Goal: Information Seeking & Learning: Get advice/opinions

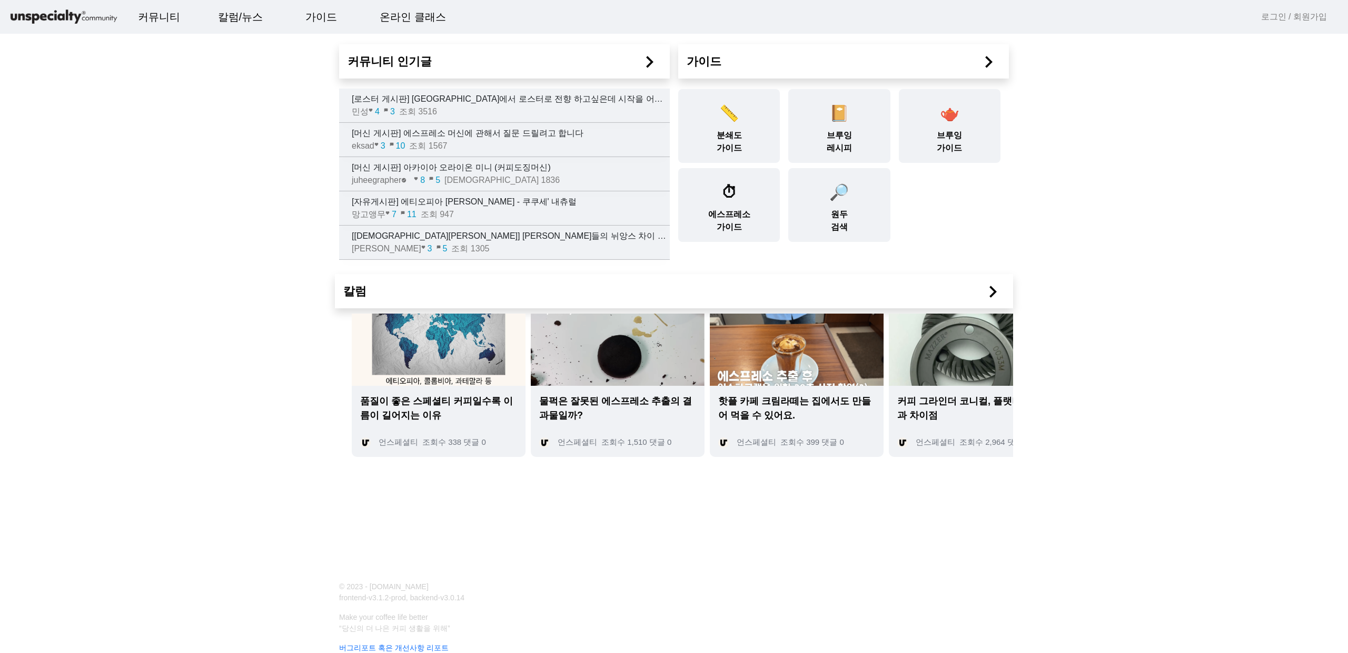
click at [542, 112] on div "민성 favorite 4 chat_bubble 3 조회 3516" at bounding box center [511, 111] width 318 height 13
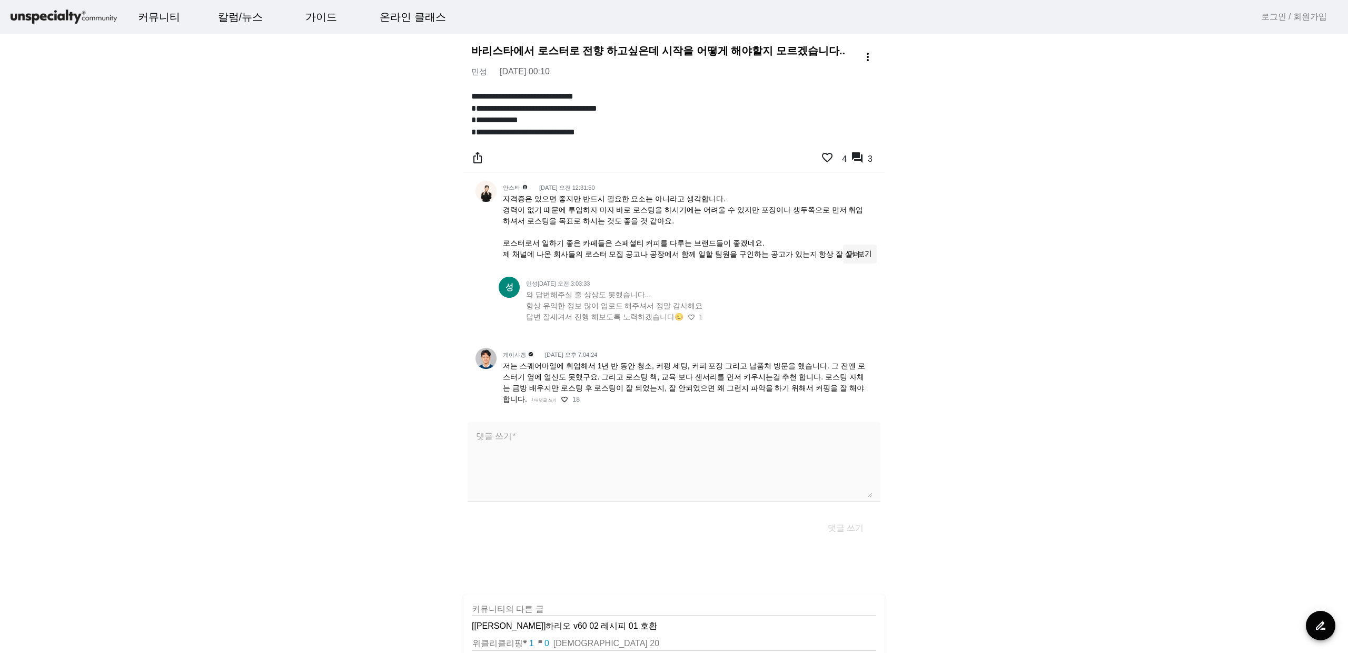
click at [874, 252] on span at bounding box center [860, 253] width 34 height 25
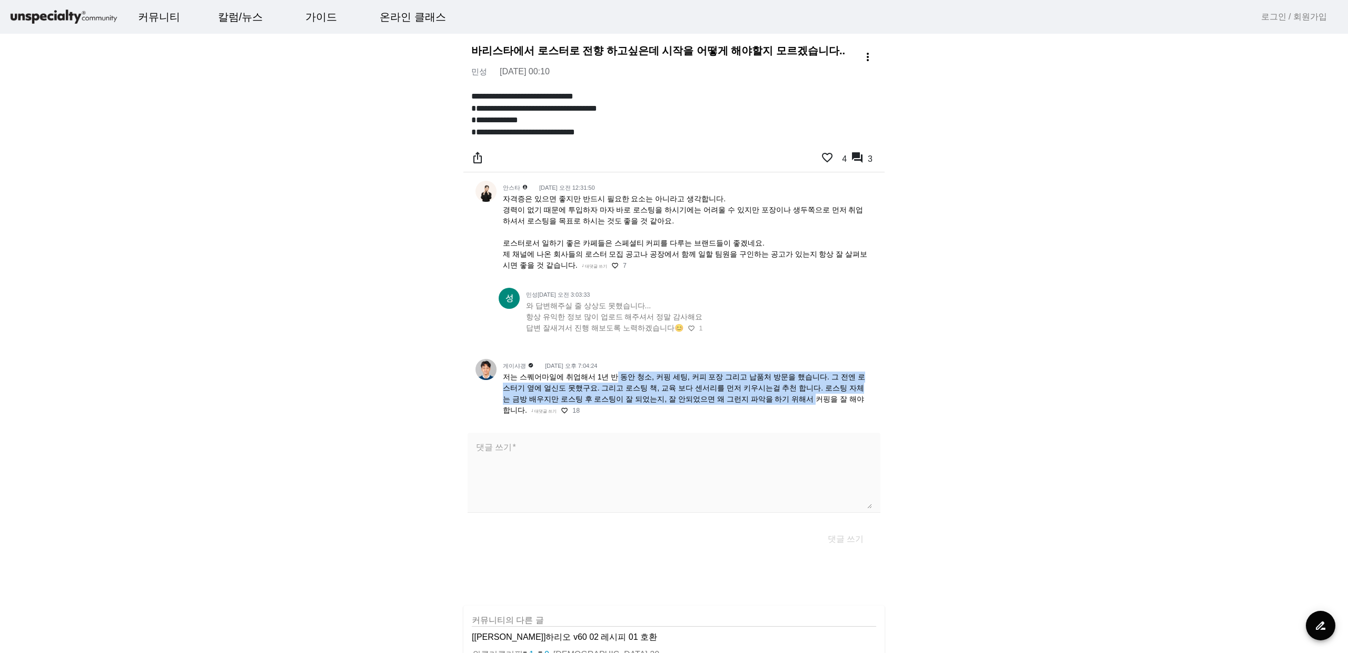
drag, startPoint x: 610, startPoint y: 373, endPoint x: 721, endPoint y: 392, distance: 112.1
click at [721, 392] on span "저는 스퀘어마일에 취업해서 1년 반 동안 청소, 커핑 세팅, 커피 포장 그리고 납품처 방문을 했습니다. 그 전엔 로스터기 옆에 얼신도 못했구요…" at bounding box center [684, 393] width 362 height 42
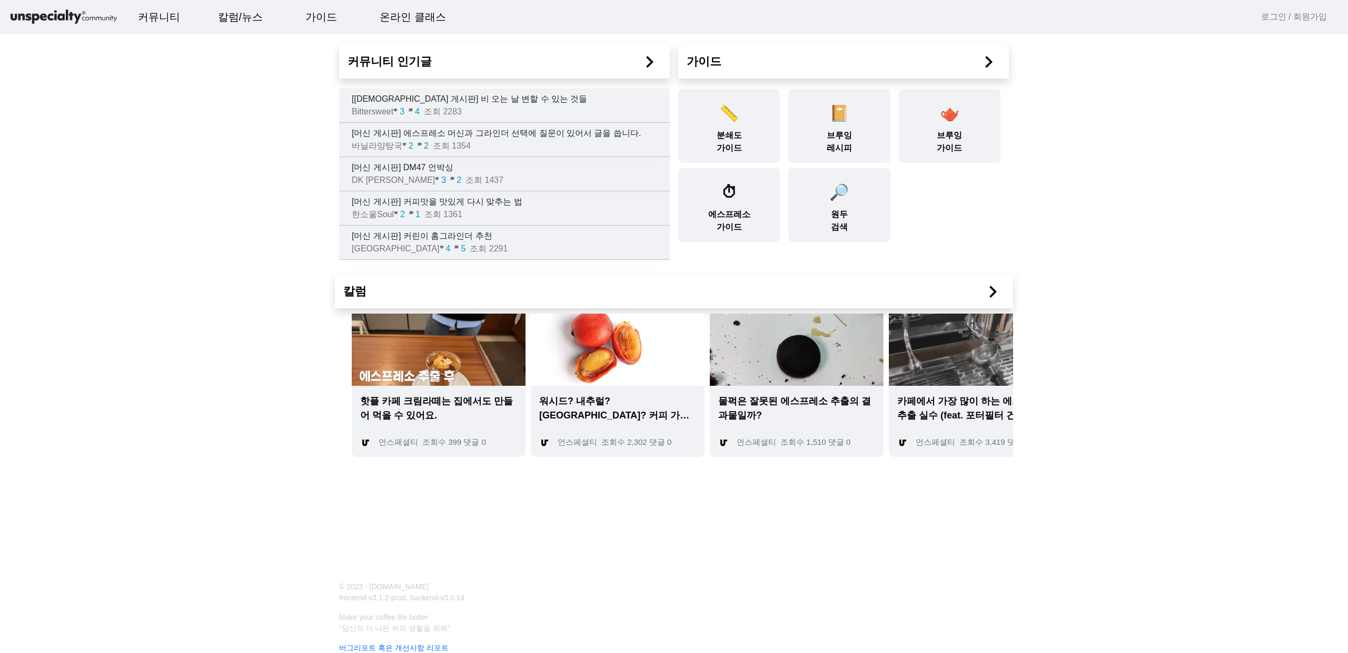
click at [435, 58] on h2 "커뮤니티 인기글 chevron_right" at bounding box center [505, 61] width 314 height 17
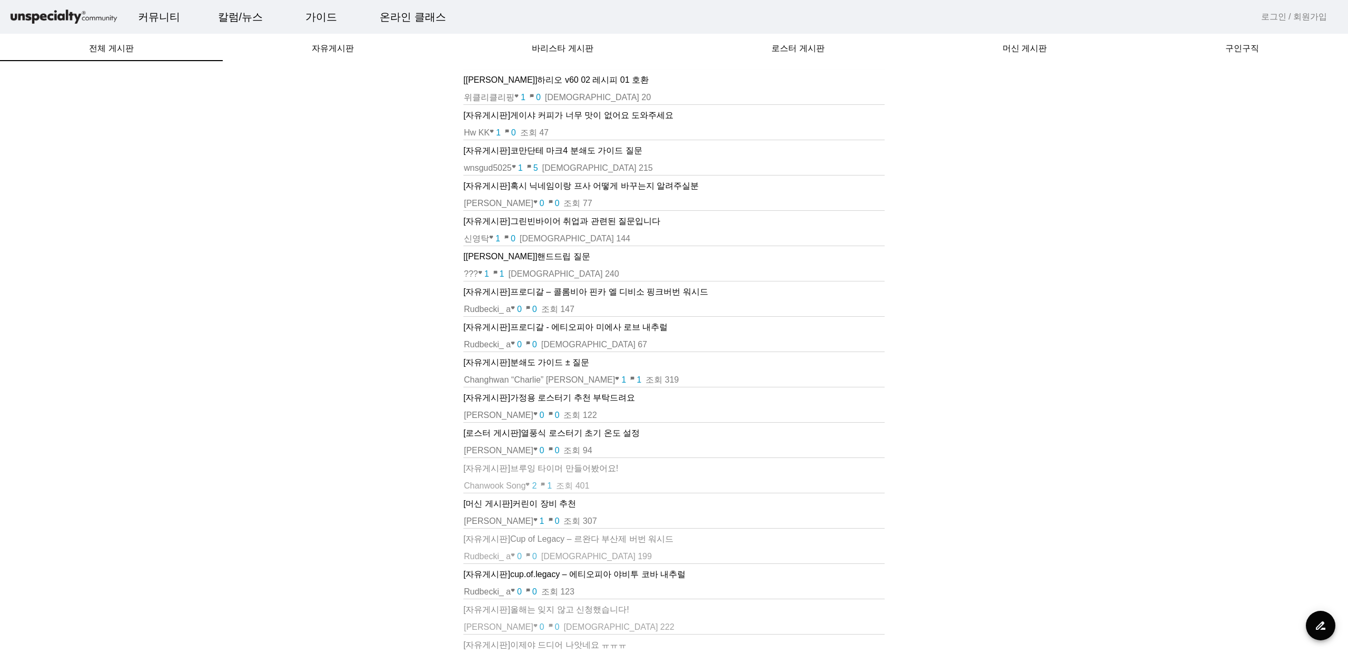
click at [569, 75] on p "[[PERSON_NAME]] 하리오 v60 02 레시피 01 호환" at bounding box center [674, 80] width 421 height 13
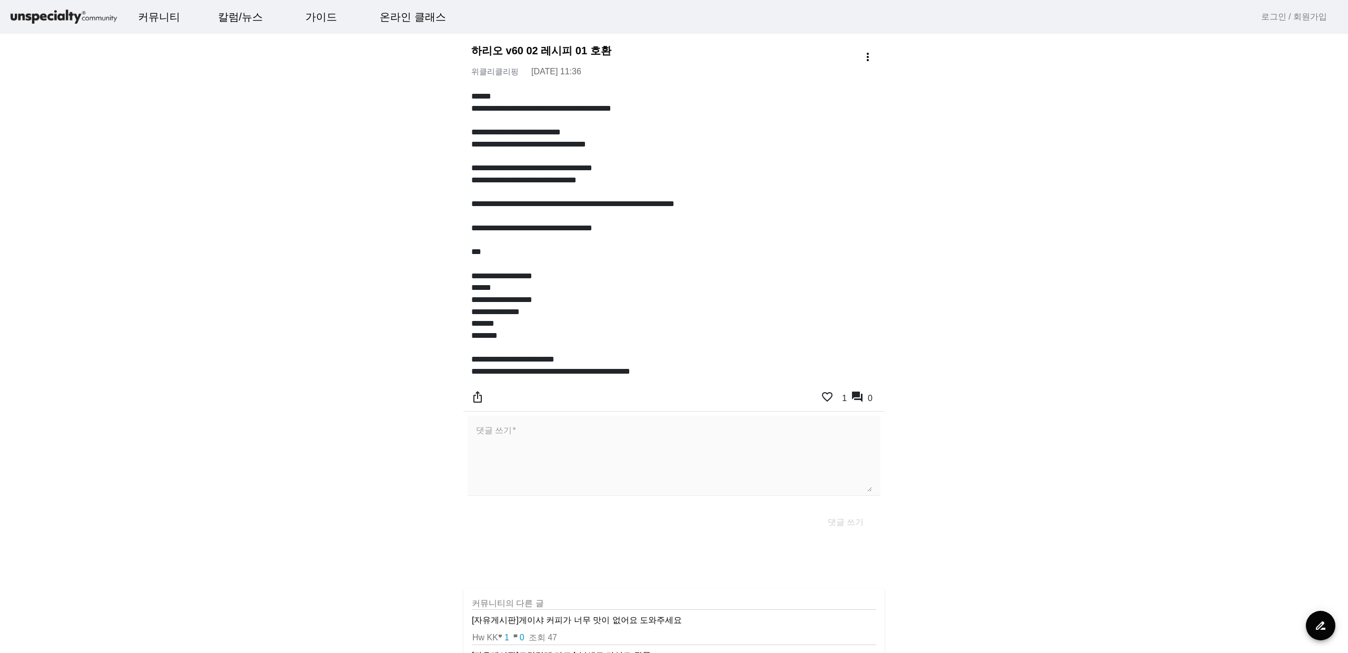
scroll to position [32, 0]
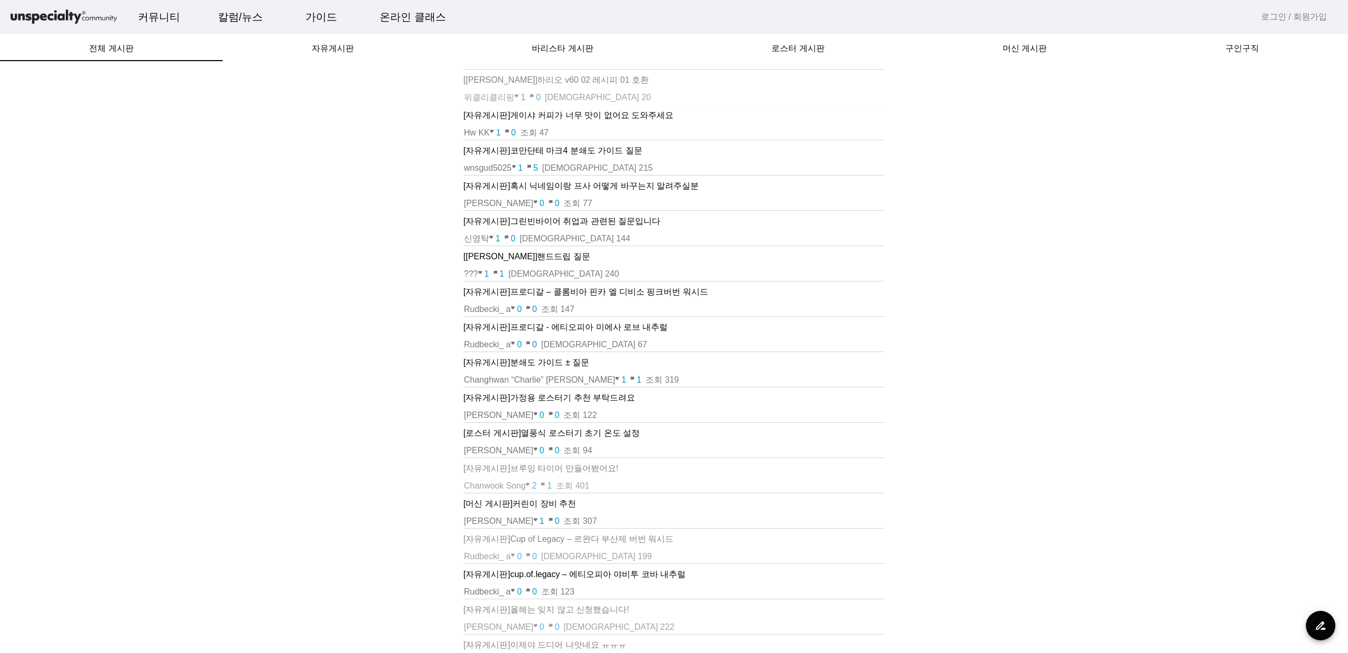
click at [631, 113] on p "[자유게시판] 게이샤 커피가 너무 맛이 없어요 도와주세요" at bounding box center [674, 115] width 421 height 13
click at [620, 181] on p "[자유게시판] 혹시 닉네임이랑 프사 어떻게 바꾸는지 알려주실분" at bounding box center [674, 186] width 421 height 13
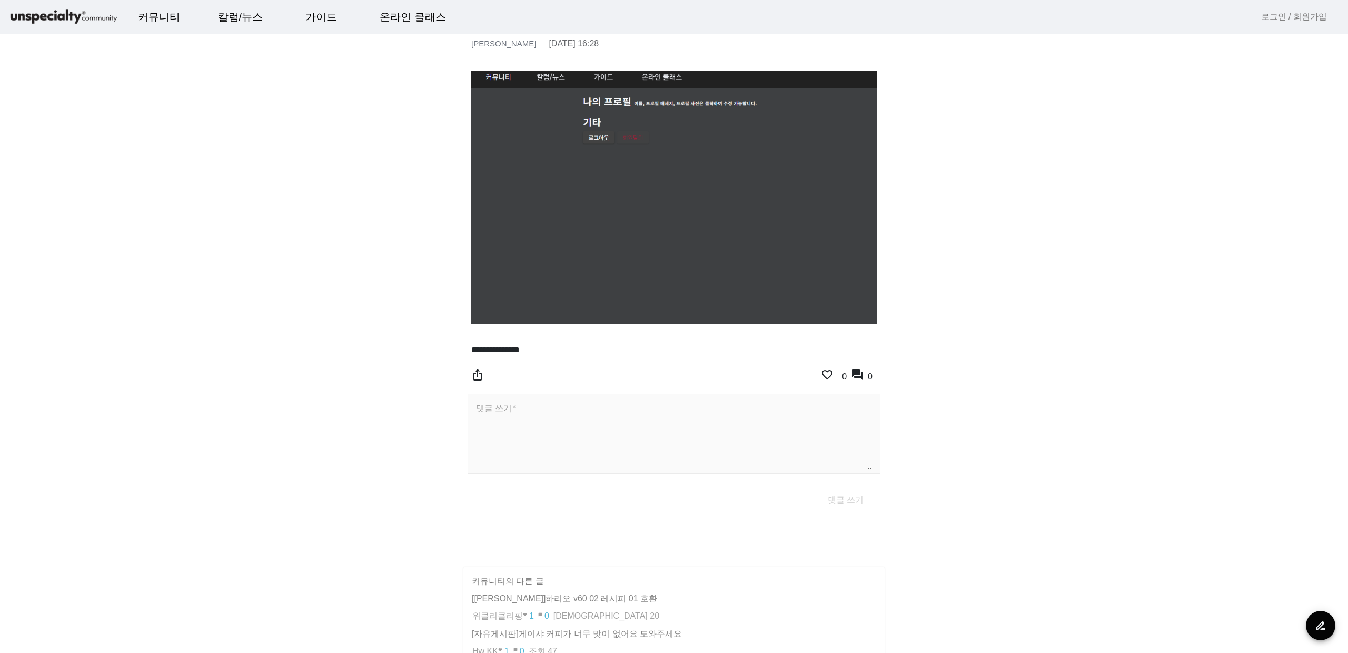
scroll to position [29, 0]
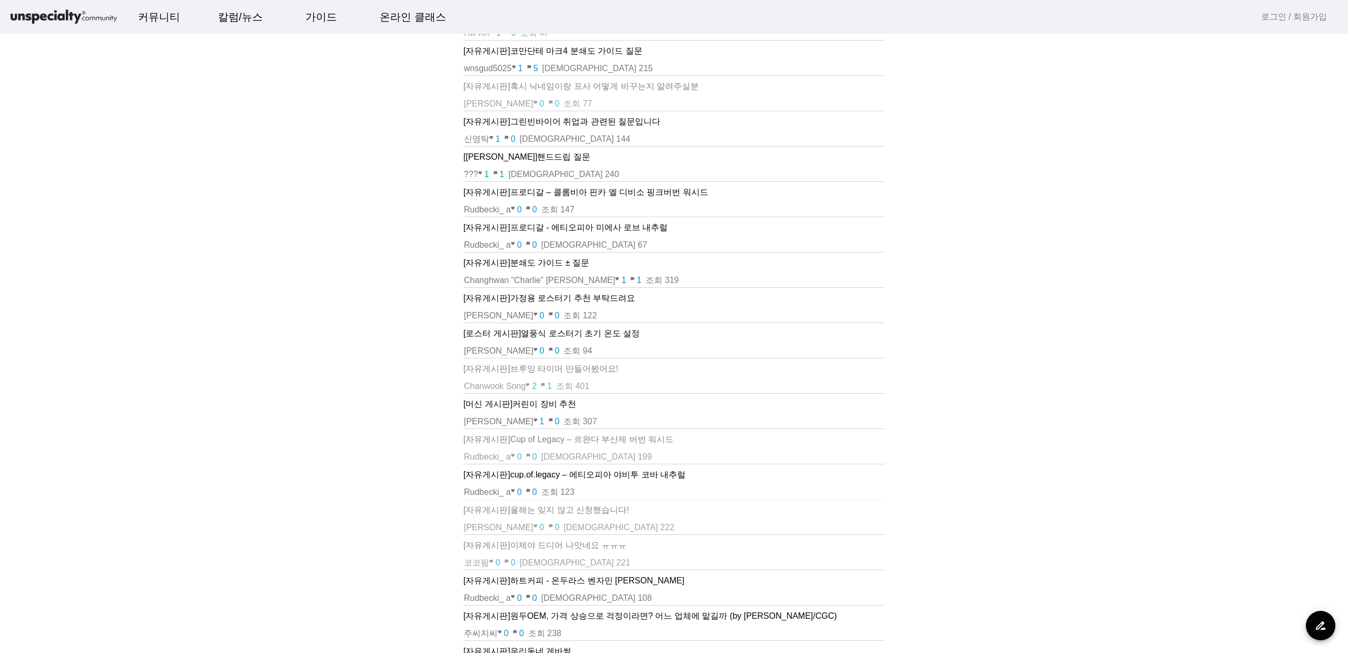
scroll to position [164, 0]
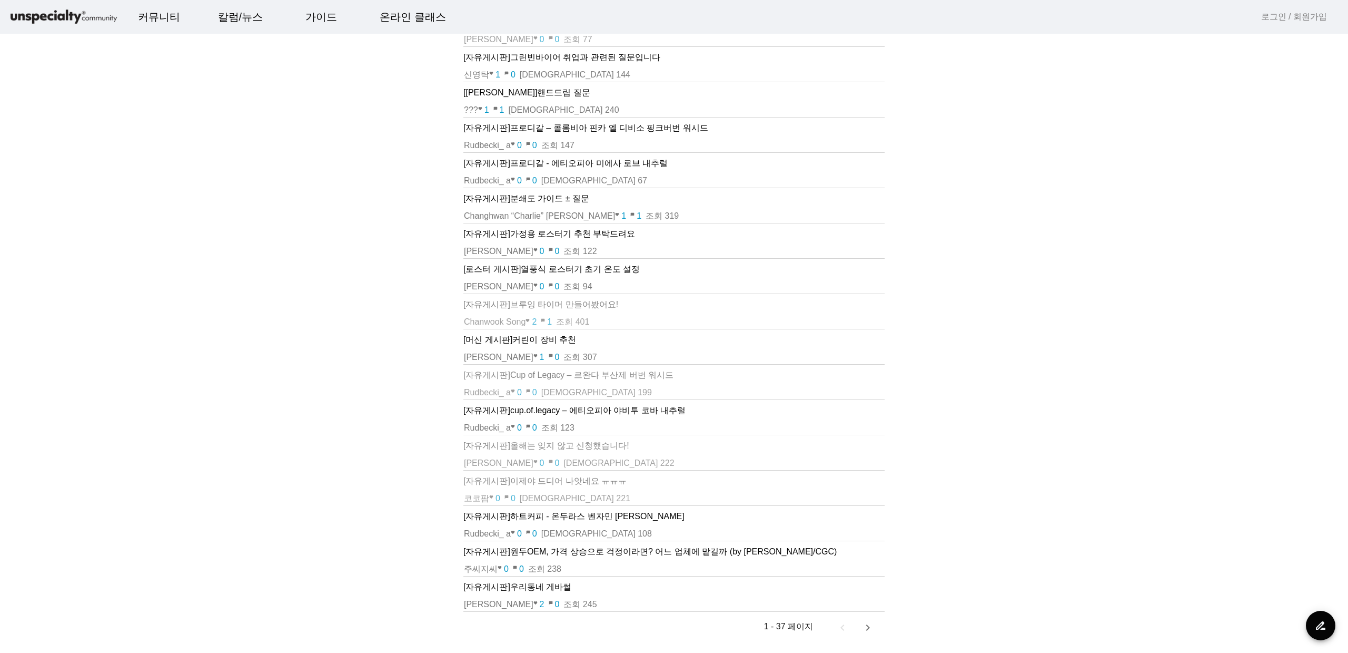
click at [624, 452] on td "[자유게시판] 올해는 잊지 않고 신청했습니다!" at bounding box center [674, 446] width 421 height 22
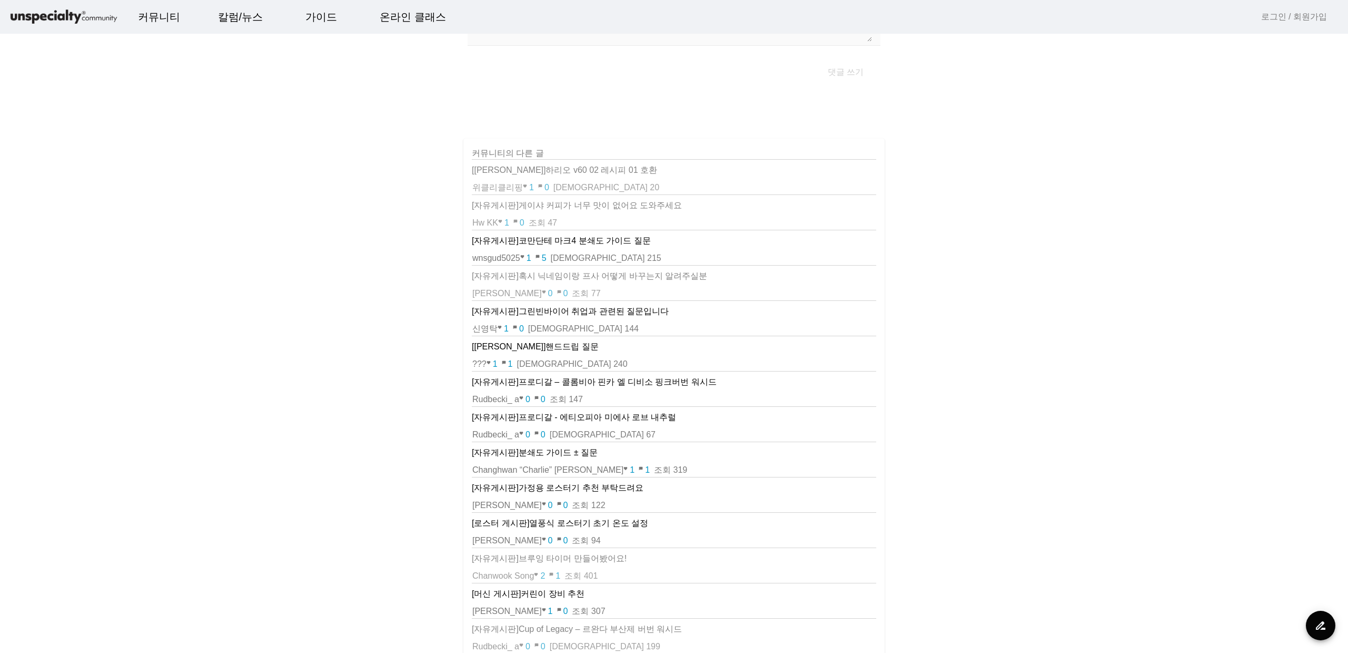
scroll to position [205, 0]
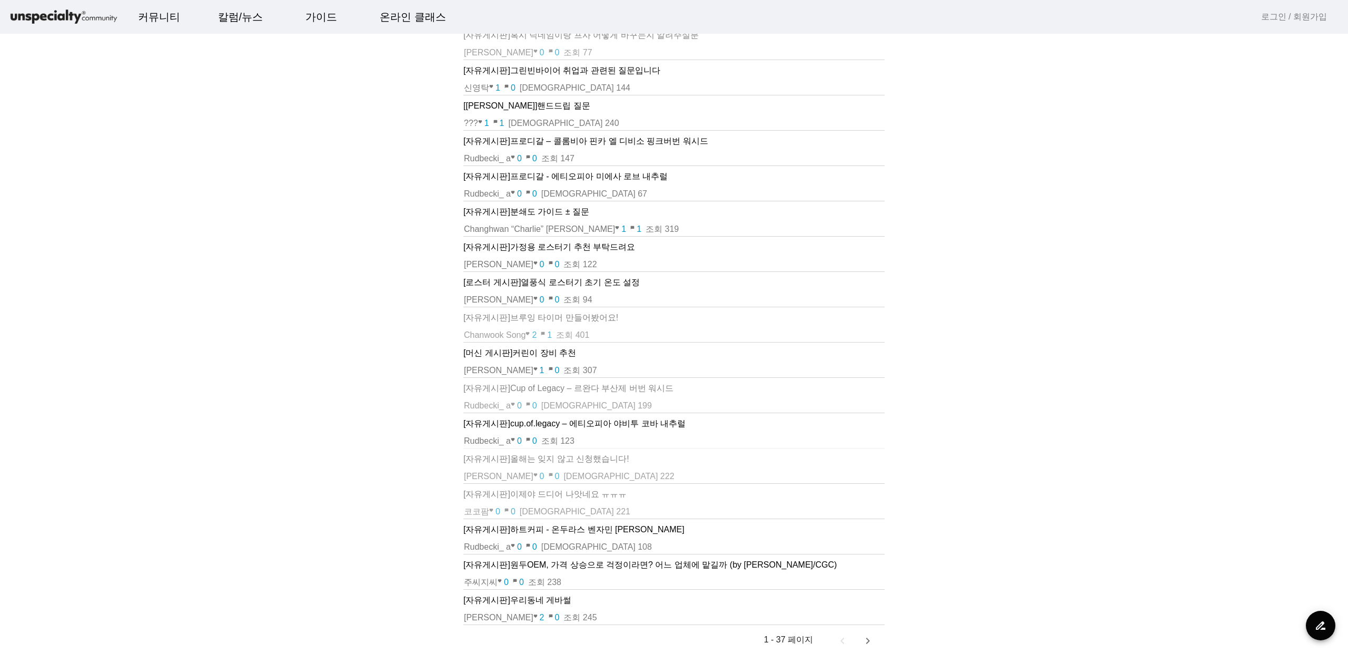
scroll to position [193, 0]
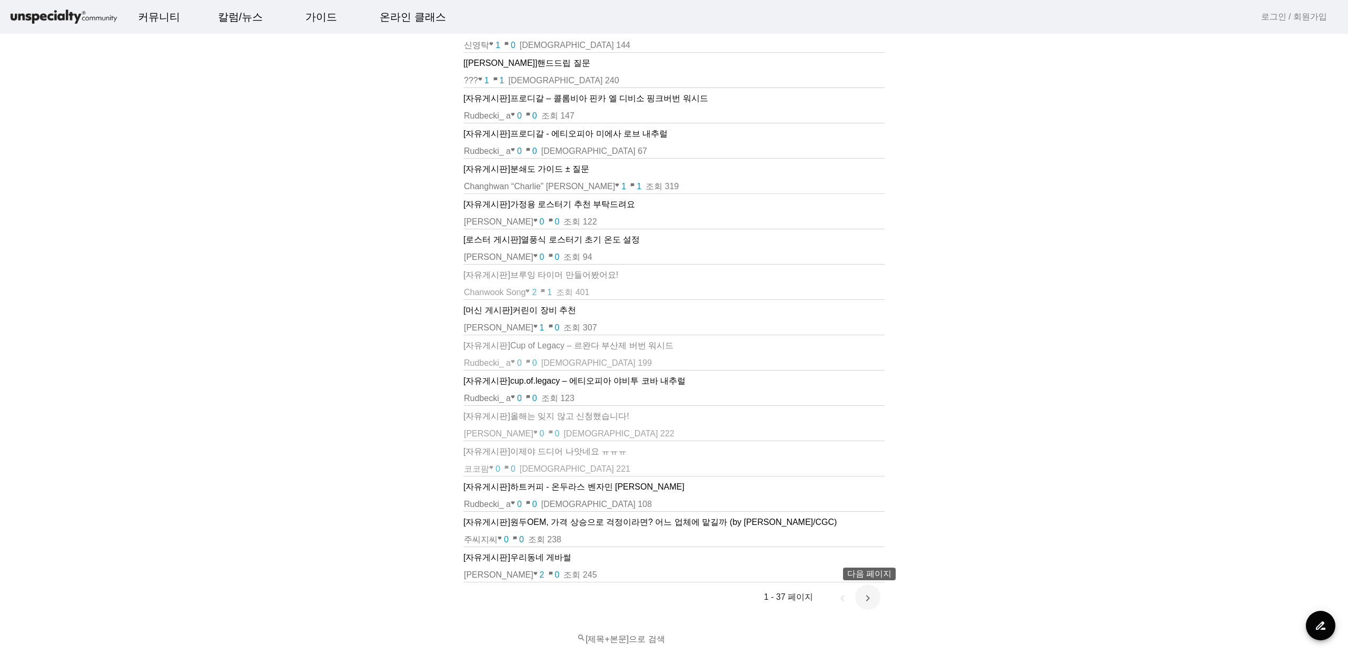
click at [874, 599] on span "다음 페이지" at bounding box center [867, 596] width 25 height 25
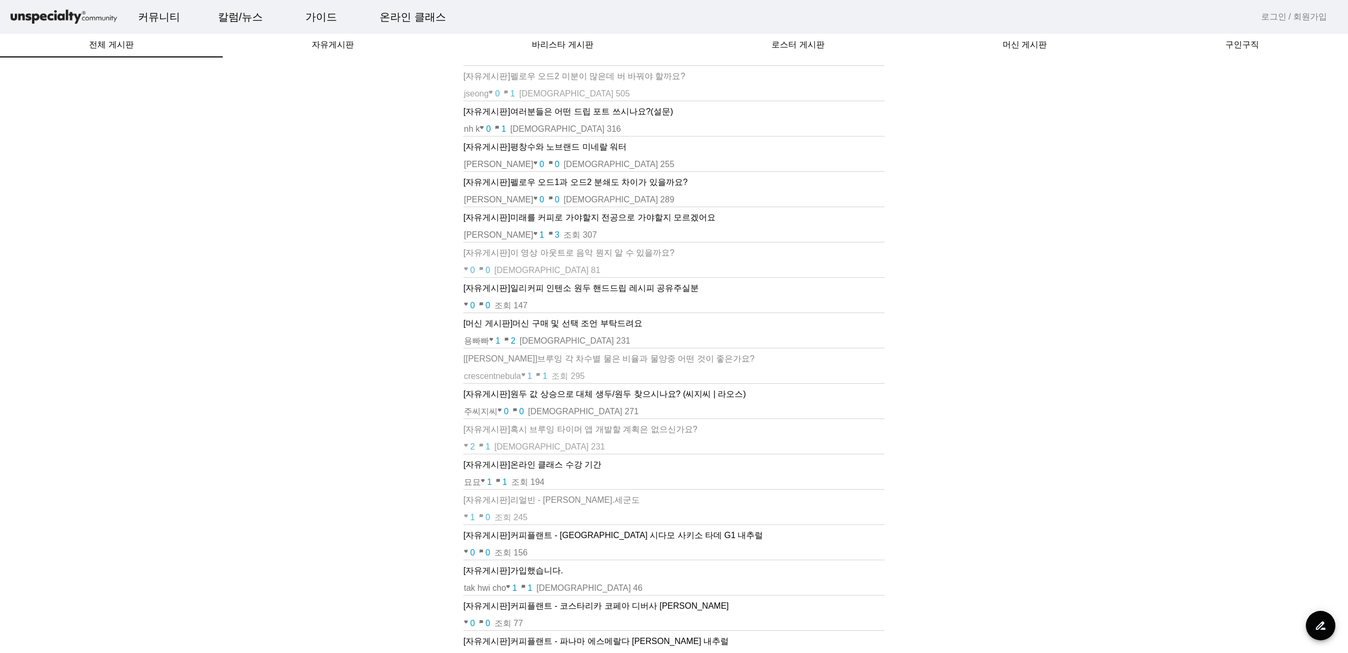
scroll to position [0, 0]
drag, startPoint x: 374, startPoint y: 344, endPoint x: 622, endPoint y: 245, distance: 266.6
click at [374, 344] on div "[자유게시판] [PERSON_NAME]2 미분이 많은데 버 바꿔야 할까요? jseong favorite 0 chat_bubble 1 조회 50…" at bounding box center [674, 467] width 1323 height 812
click at [648, 223] on p "[자유게시판] 미래를 커피로 가야할지 전공으로 가야할지 모르겠어요" at bounding box center [674, 221] width 421 height 13
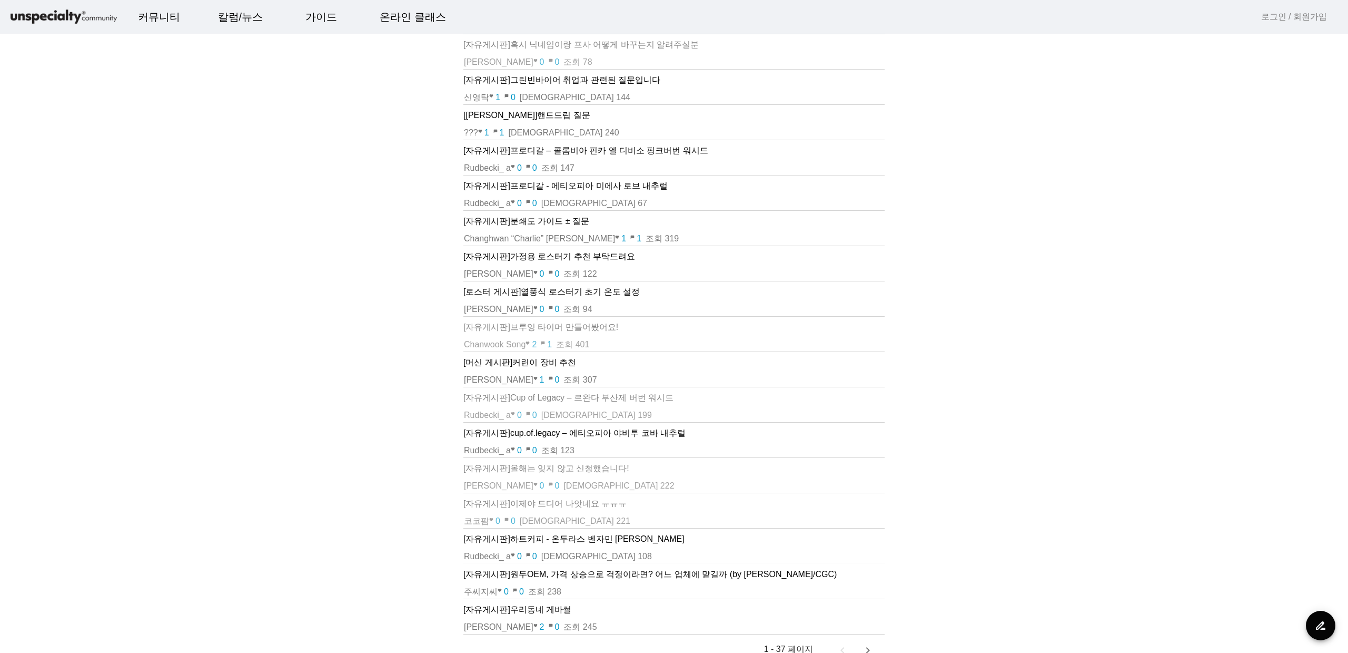
scroll to position [200, 0]
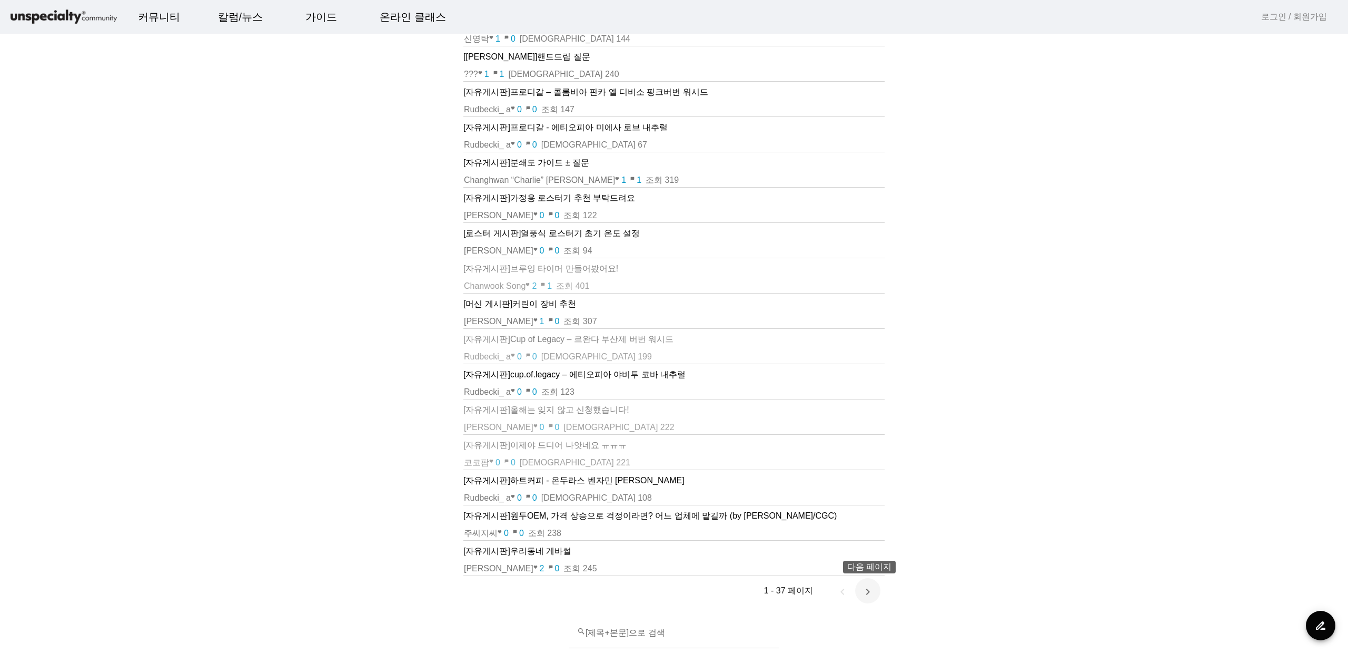
click at [875, 601] on span "다음 페이지" at bounding box center [867, 590] width 25 height 25
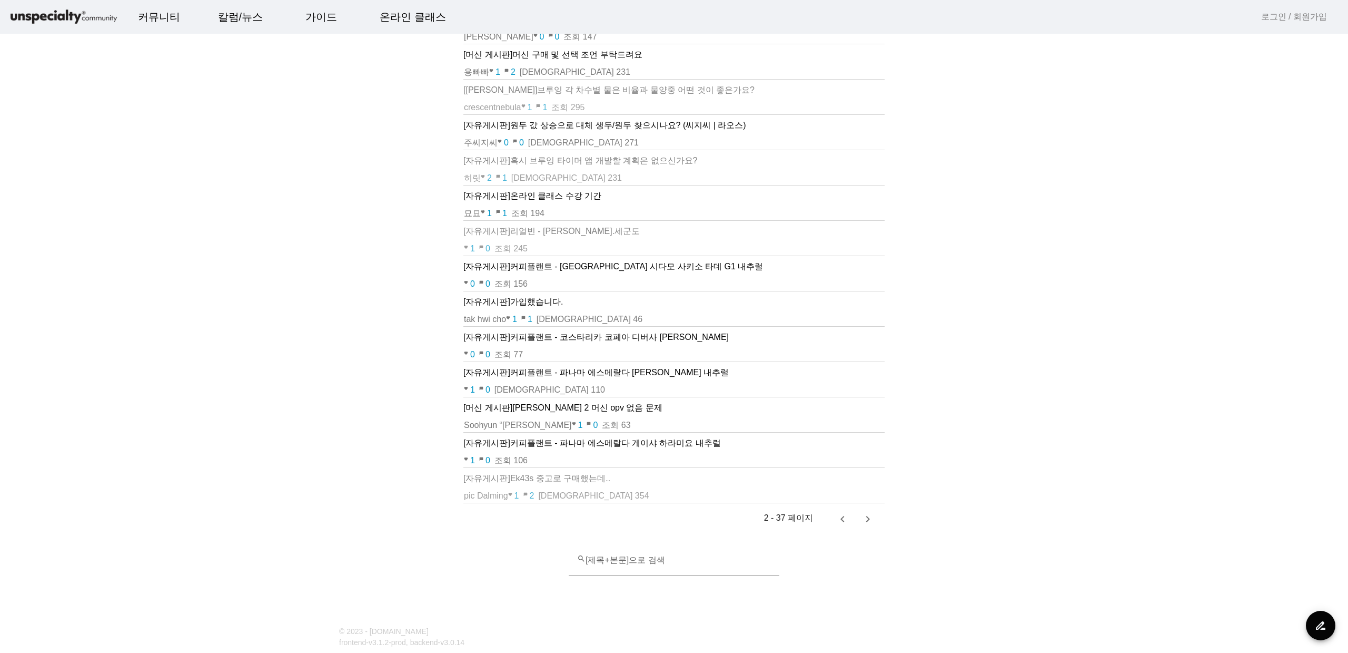
scroll to position [368, 0]
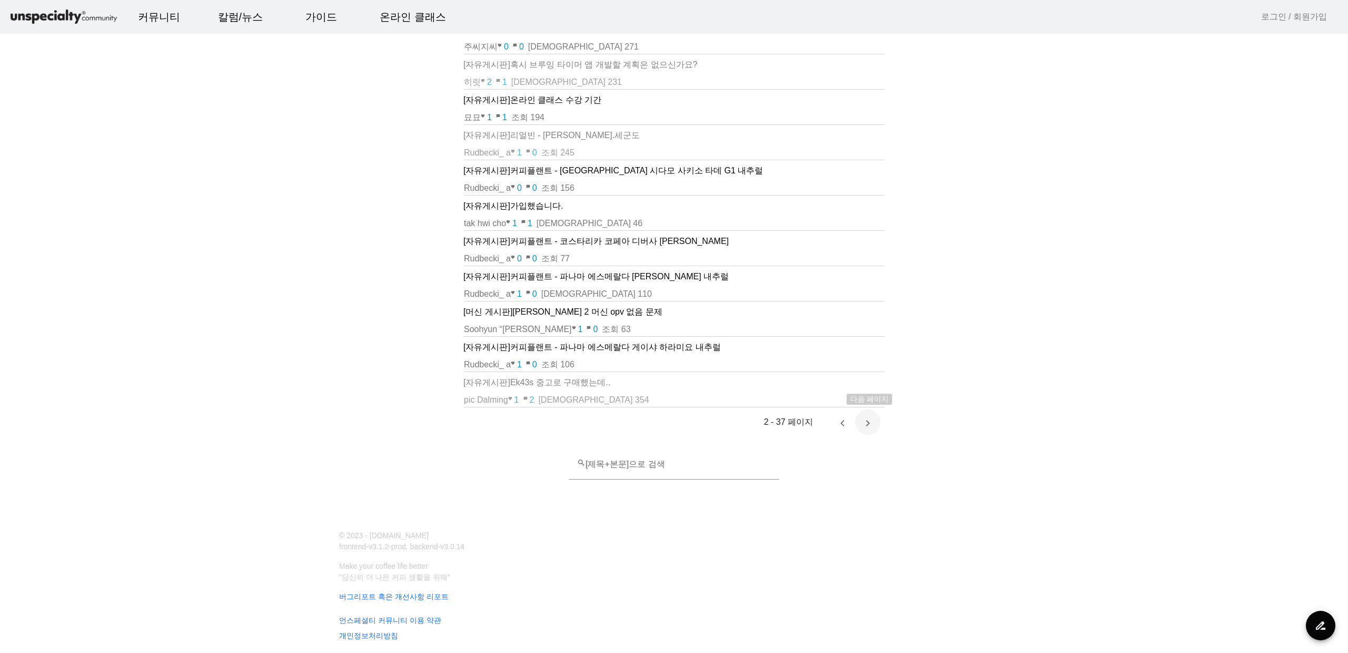
click at [874, 426] on span "다음 페이지" at bounding box center [867, 421] width 25 height 25
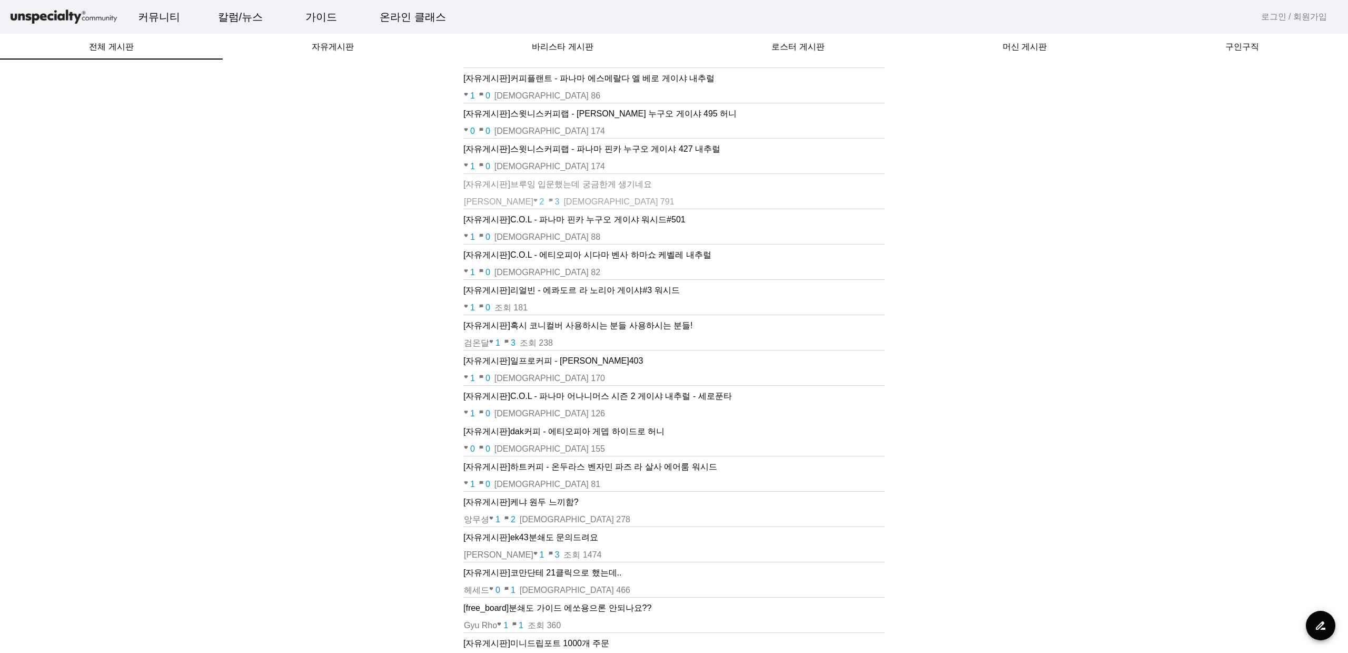
scroll to position [0, 0]
